Goal: Navigation & Orientation: Find specific page/section

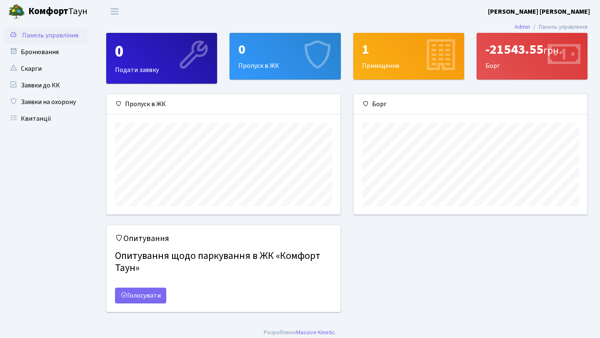
scroll to position [120, 233]
click at [535, 57] on div "-21543.55 грн." at bounding box center [531, 50] width 93 height 16
click at [528, 63] on div "-21543.55 грн. Борг" at bounding box center [532, 56] width 110 height 46
click at [423, 53] on icon at bounding box center [440, 56] width 40 height 40
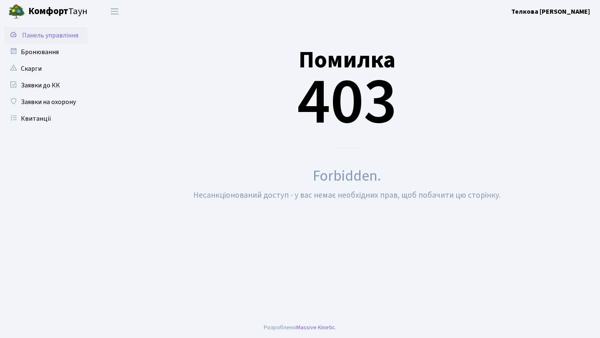
click at [45, 36] on span "Панель управління" at bounding box center [50, 35] width 56 height 9
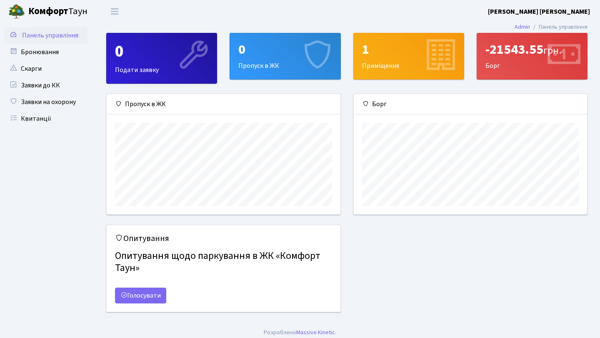
scroll to position [120, 233]
click at [180, 65] on icon at bounding box center [193, 56] width 40 height 40
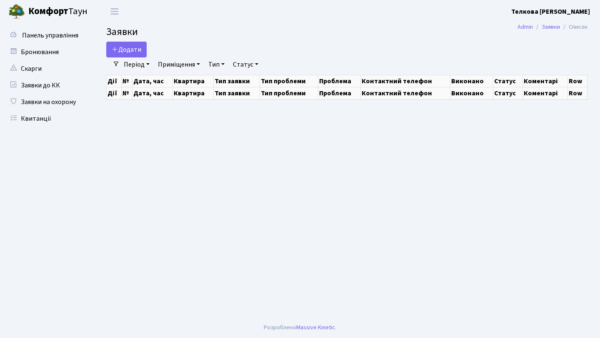
select select "25"
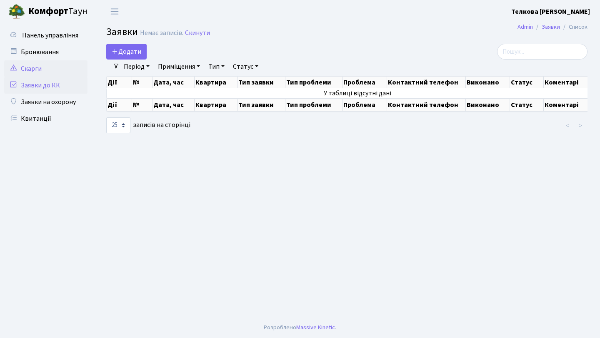
click at [52, 64] on link "Скарги" at bounding box center [45, 68] width 83 height 17
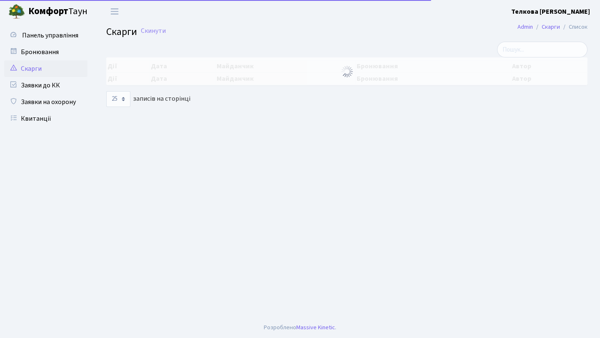
select select "25"
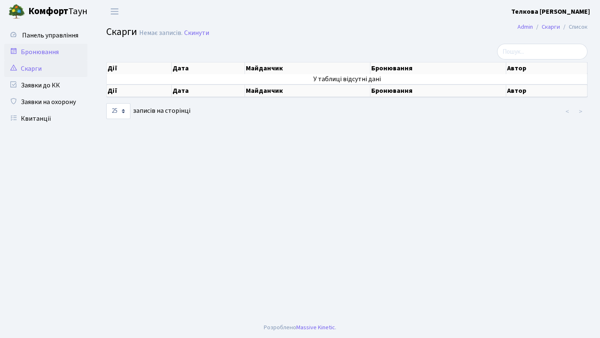
click at [47, 48] on link "Бронювання" at bounding box center [45, 52] width 83 height 17
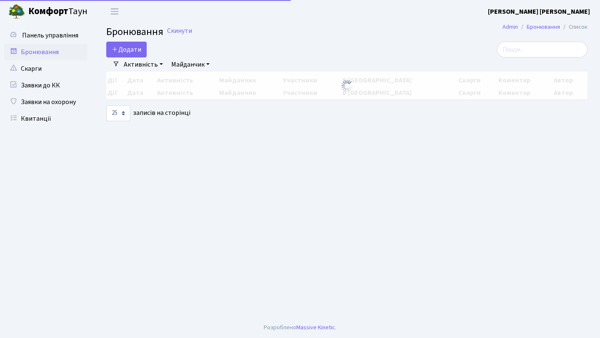
select select "25"
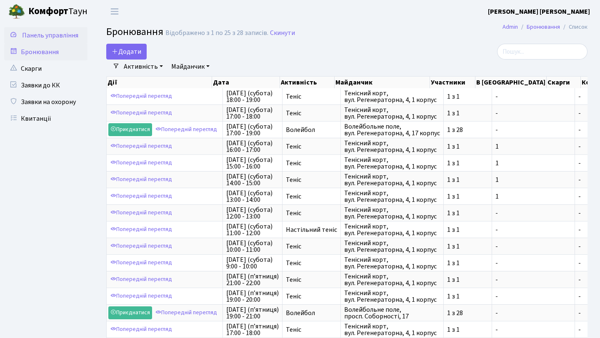
click at [47, 33] on span "Панель управління" at bounding box center [50, 35] width 56 height 9
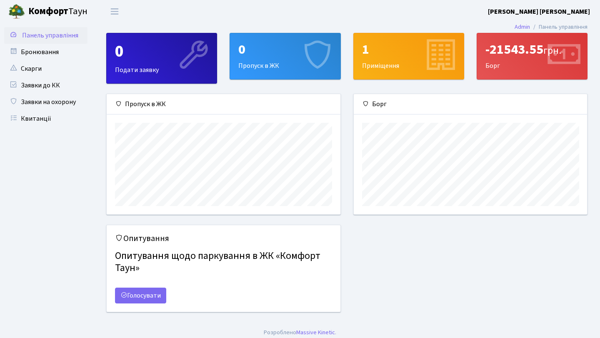
scroll to position [120, 233]
click at [539, 47] on div "-21543.55 грн." at bounding box center [531, 50] width 93 height 16
click at [560, 26] on li "Панель управління" at bounding box center [559, 27] width 58 height 9
click at [576, 9] on b "[PERSON_NAME] [PERSON_NAME]" at bounding box center [539, 11] width 102 height 9
click at [571, 25] on link "Мій обліковий запис" at bounding box center [548, 26] width 83 height 13
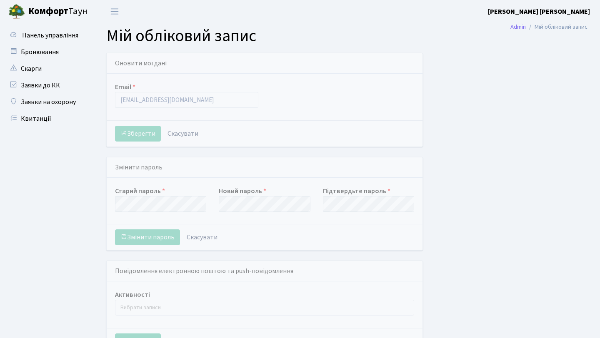
select select
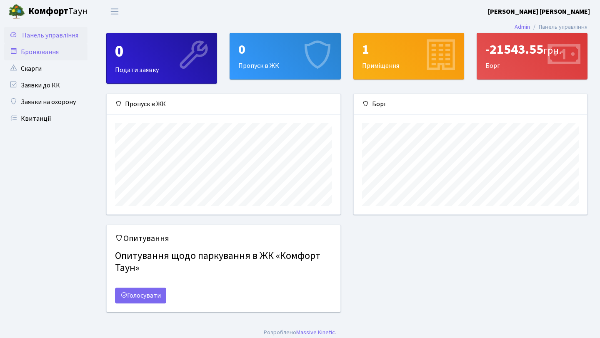
scroll to position [120, 233]
click at [558, 55] on icon at bounding box center [563, 56] width 40 height 40
click at [299, 58] on icon at bounding box center [317, 56] width 40 height 40
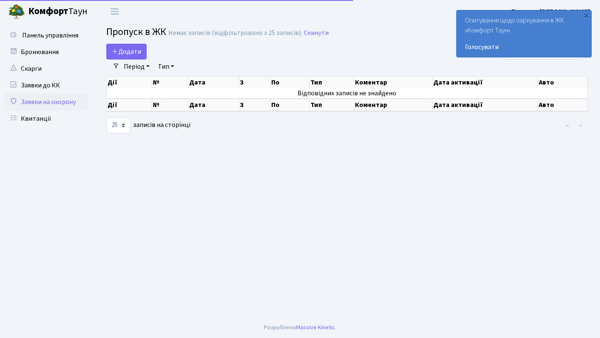
select select "25"
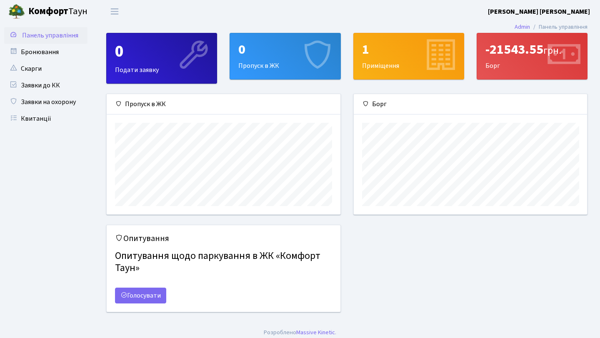
scroll to position [120, 233]
click at [152, 74] on div "0 Подати заявку" at bounding box center [162, 58] width 110 height 50
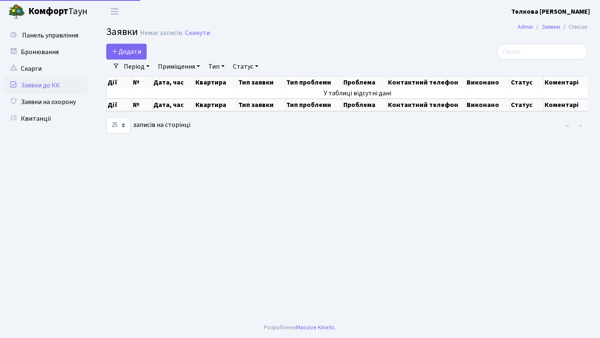
select select "25"
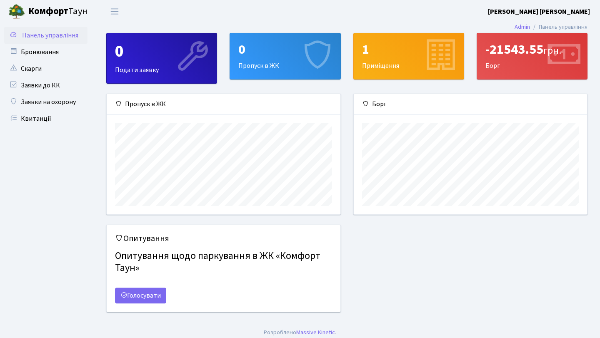
scroll to position [120, 233]
click at [276, 50] on div "0" at bounding box center [284, 50] width 93 height 16
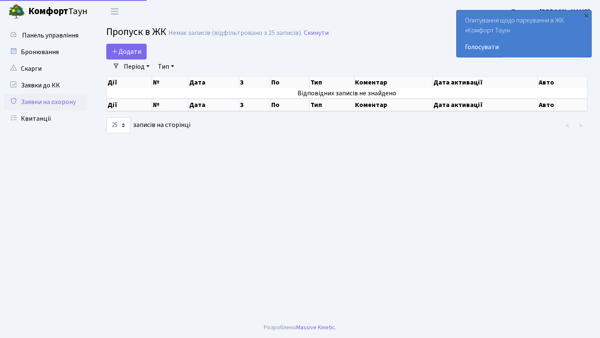
select select "25"
click at [586, 17] on div "×" at bounding box center [586, 15] width 8 height 8
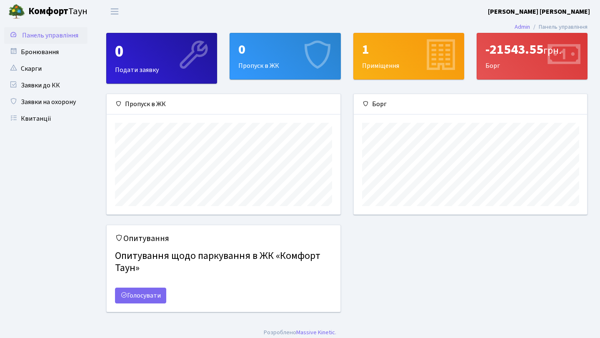
scroll to position [120, 233]
click at [118, 104] on icon at bounding box center [118, 103] width 7 height 7
click at [541, 59] on div "-21543.55 грн. Борг" at bounding box center [532, 56] width 110 height 46
click at [541, 58] on div "-21543.55 грн." at bounding box center [531, 50] width 93 height 16
click at [541, 55] on div "-21543.55 грн." at bounding box center [531, 50] width 93 height 16
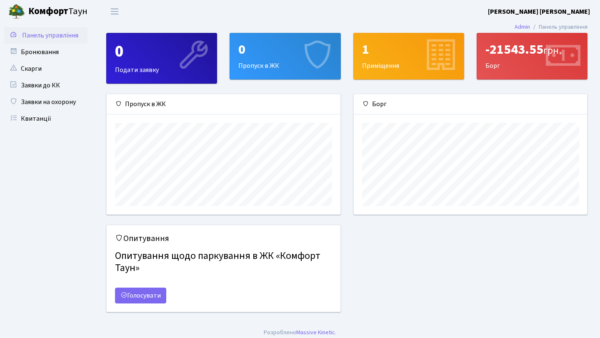
click at [548, 67] on icon at bounding box center [563, 56] width 40 height 40
click at [495, 55] on div "-21543.55 грн." at bounding box center [531, 50] width 93 height 16
click at [445, 218] on div "Борг" at bounding box center [470, 159] width 247 height 131
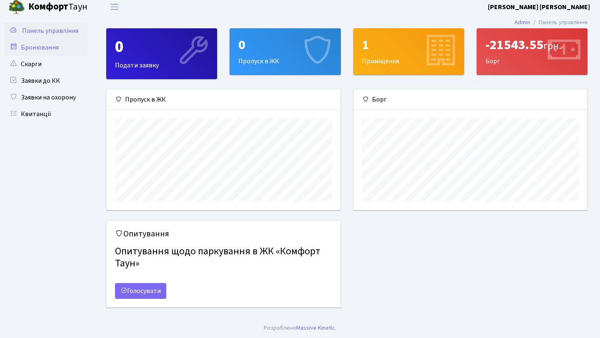
click at [50, 43] on link "Бронювання" at bounding box center [45, 47] width 83 height 17
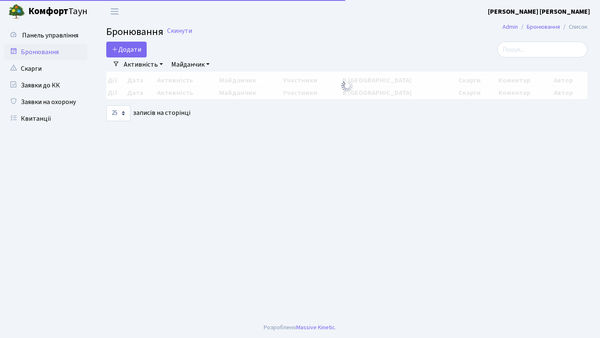
select select "25"
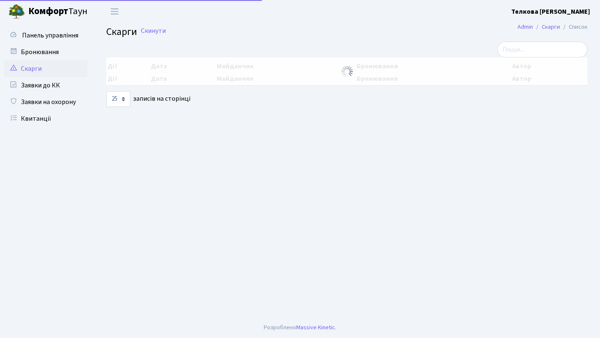
select select "25"
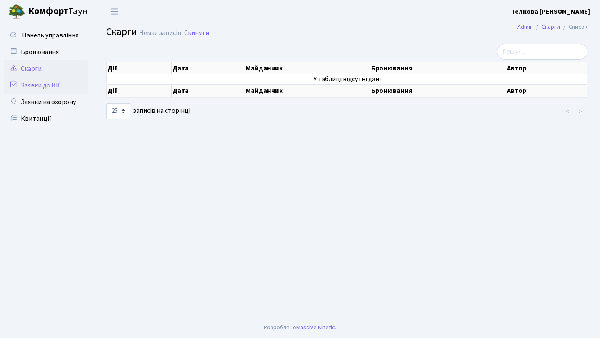
click at [38, 83] on link "Заявки до КК" at bounding box center [45, 85] width 83 height 17
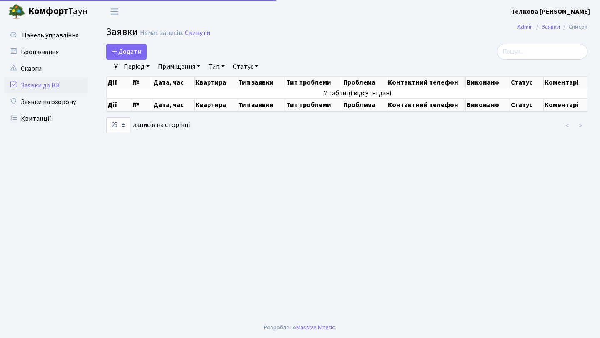
select select "25"
click at [55, 35] on span "Панель управління" at bounding box center [50, 35] width 56 height 9
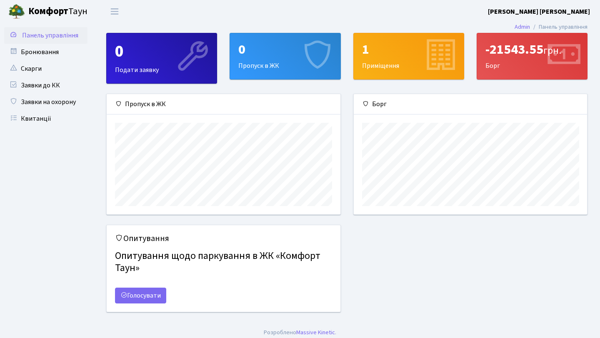
scroll to position [120, 233]
